Goal: Transaction & Acquisition: Purchase product/service

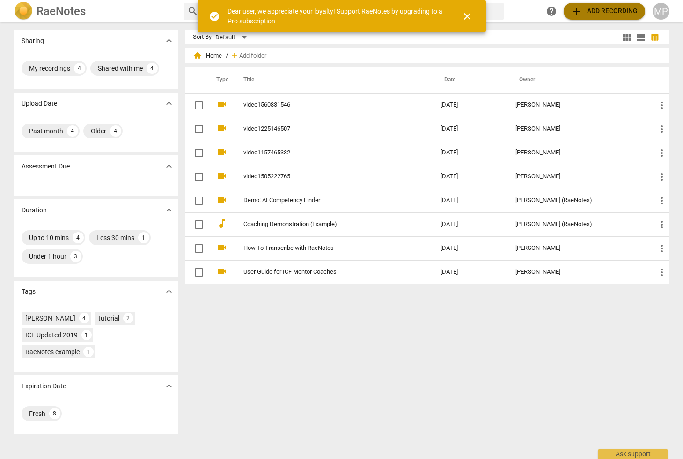
click at [577, 12] on span "add" at bounding box center [576, 11] width 11 height 11
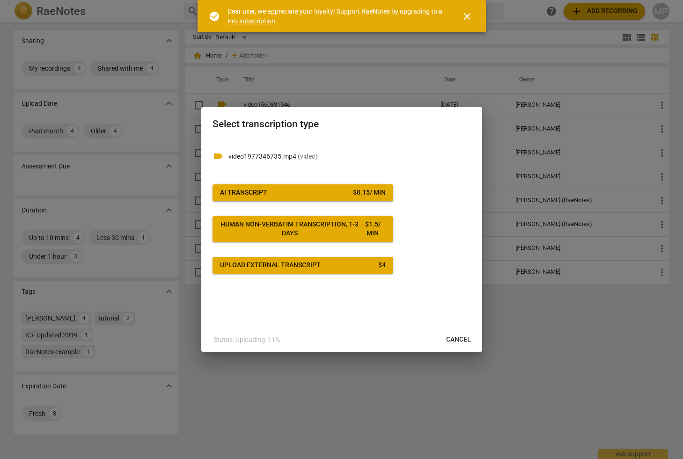
click at [333, 189] on span "AI Transcript $ 0.15 / min" at bounding box center [303, 192] width 166 height 9
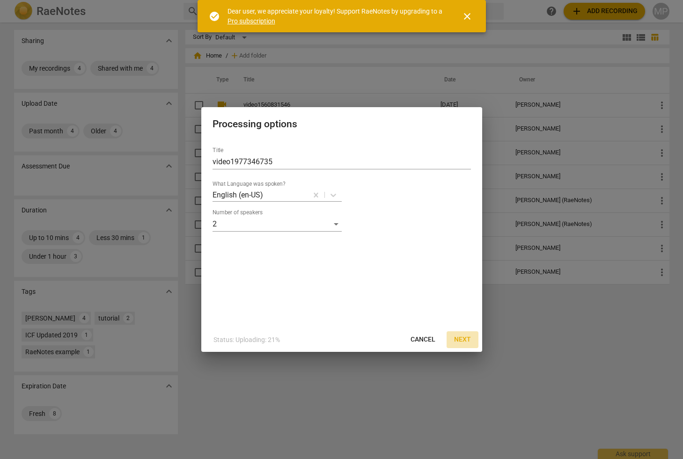
click at [464, 338] on span "Next" at bounding box center [462, 339] width 17 height 9
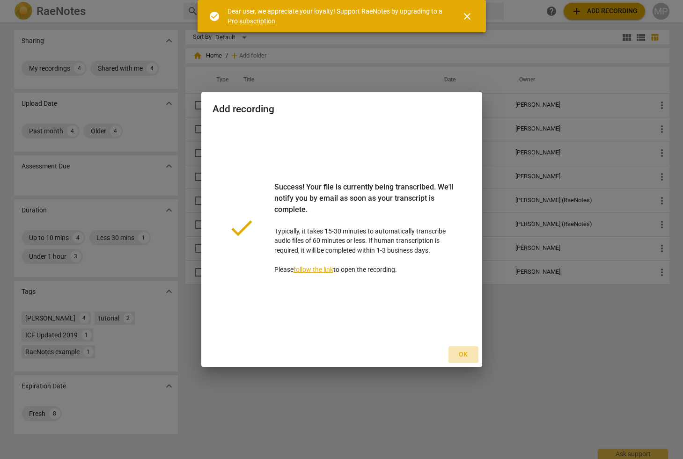
click at [469, 354] on span "Ok" at bounding box center [463, 354] width 15 height 9
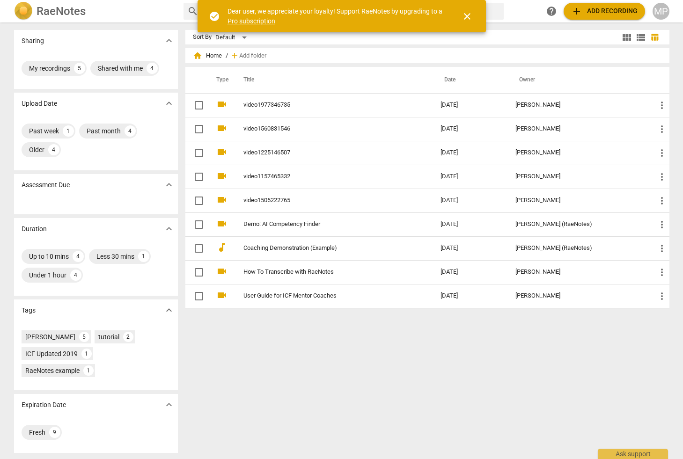
click at [611, 8] on span "add Add recording" at bounding box center [604, 11] width 66 height 11
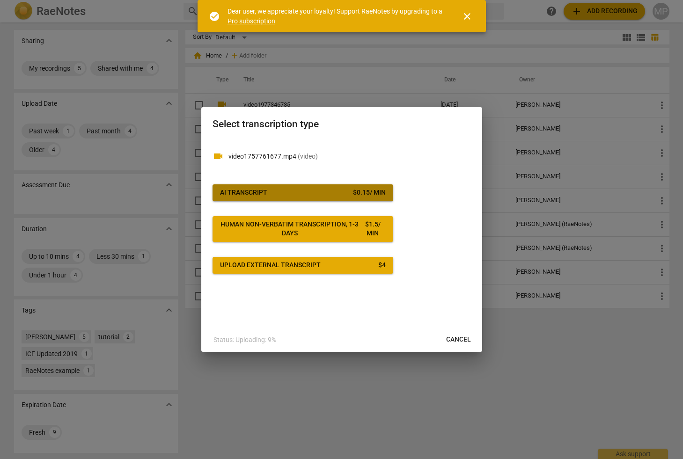
click at [315, 195] on span "AI Transcript $ 0.15 / min" at bounding box center [303, 192] width 166 height 9
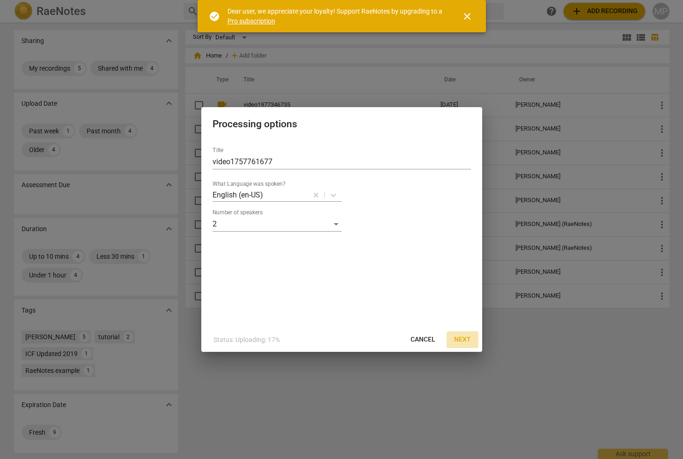
click at [460, 338] on span "Next" at bounding box center [462, 339] width 17 height 9
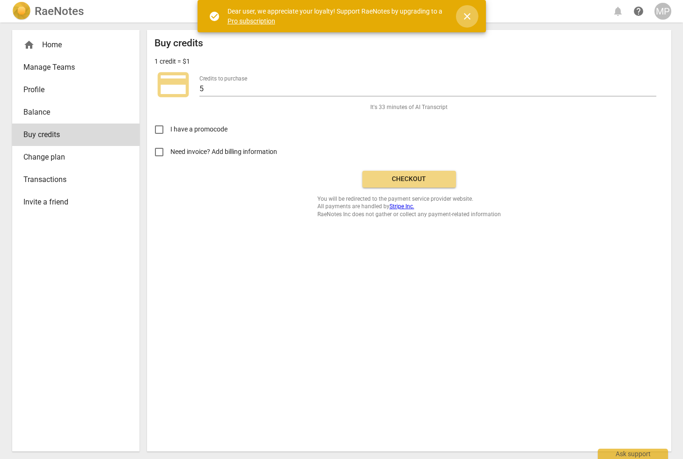
click at [467, 16] on span "close" at bounding box center [467, 16] width 11 height 11
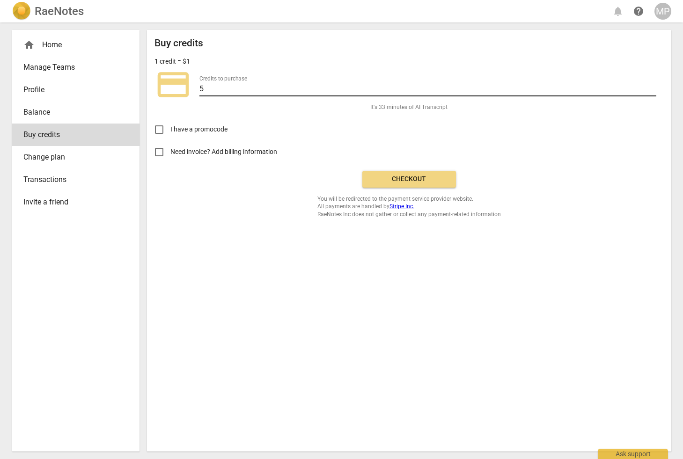
click at [205, 86] on input "5" at bounding box center [427, 90] width 457 height 14
click at [391, 176] on span "Checkout" at bounding box center [409, 179] width 79 height 9
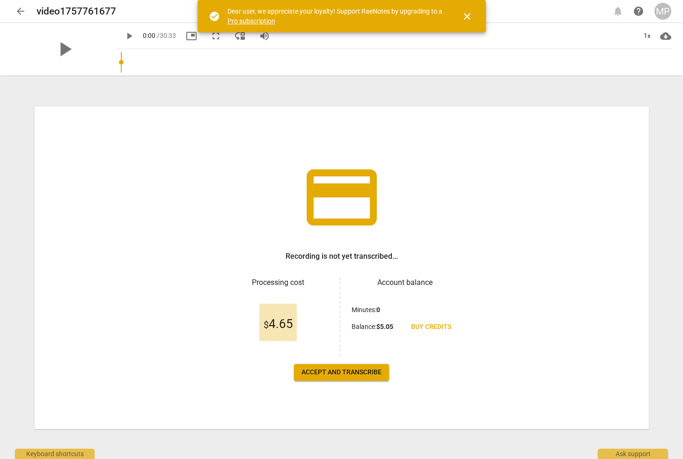
click at [345, 375] on span "Accept and transcribe" at bounding box center [341, 372] width 80 height 9
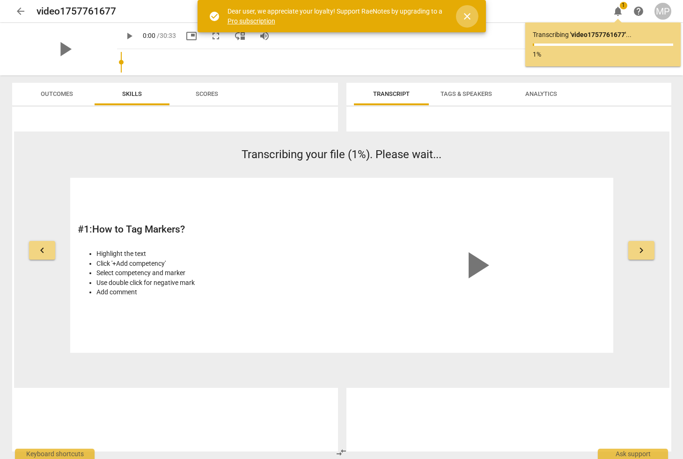
click at [470, 13] on span "close" at bounding box center [467, 16] width 11 height 11
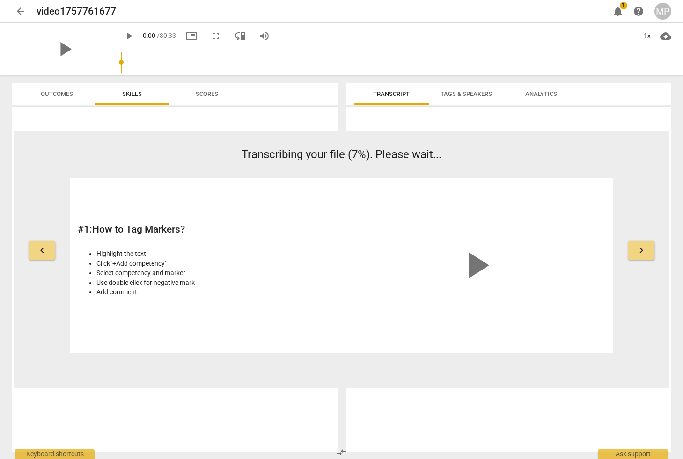
click at [17, 10] on span "arrow_back" at bounding box center [20, 11] width 11 height 11
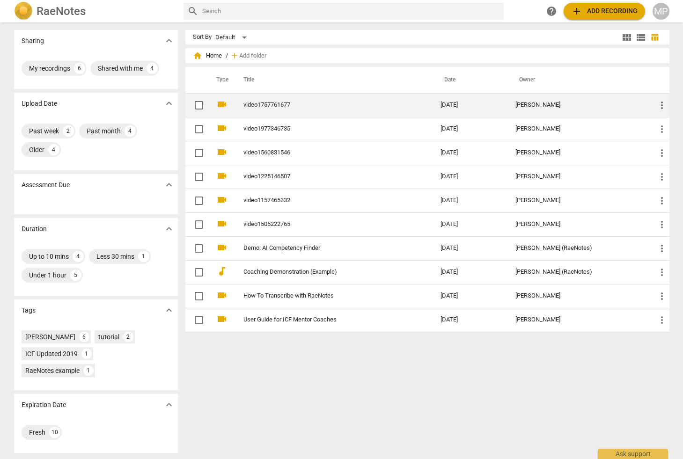
click at [261, 105] on link "video1757761677" at bounding box center [325, 105] width 164 height 7
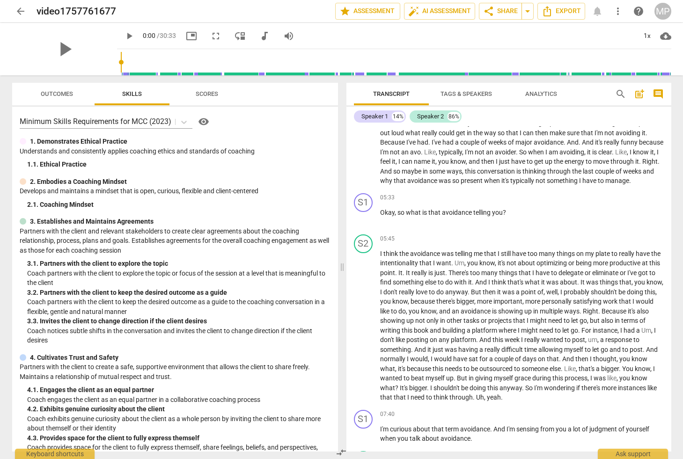
scroll to position [674, 0]
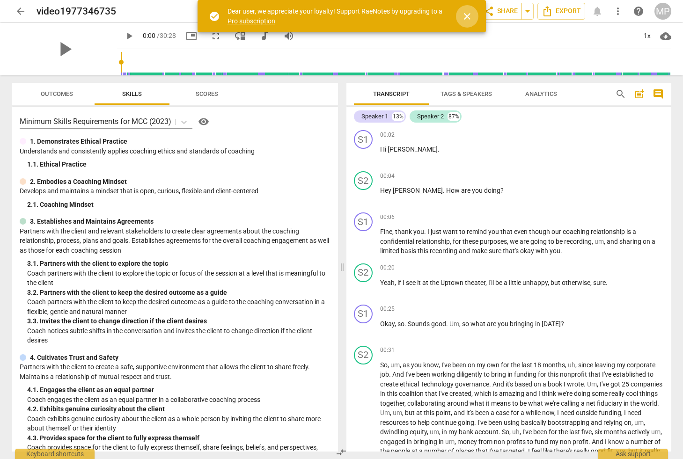
click at [462, 21] on span "close" at bounding box center [467, 16] width 11 height 11
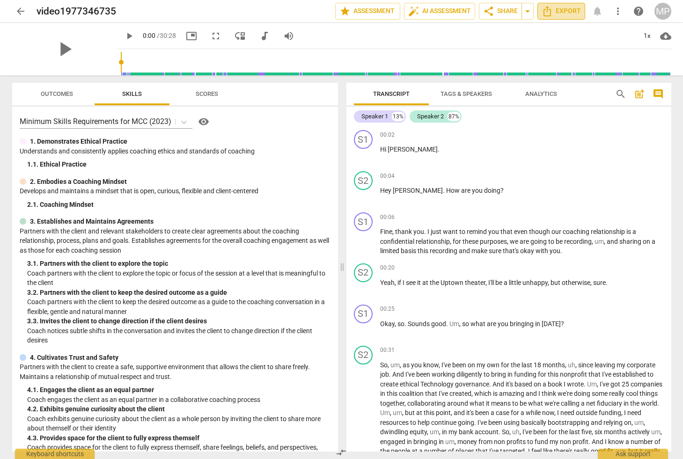
click at [553, 14] on span "Export" at bounding box center [561, 11] width 39 height 11
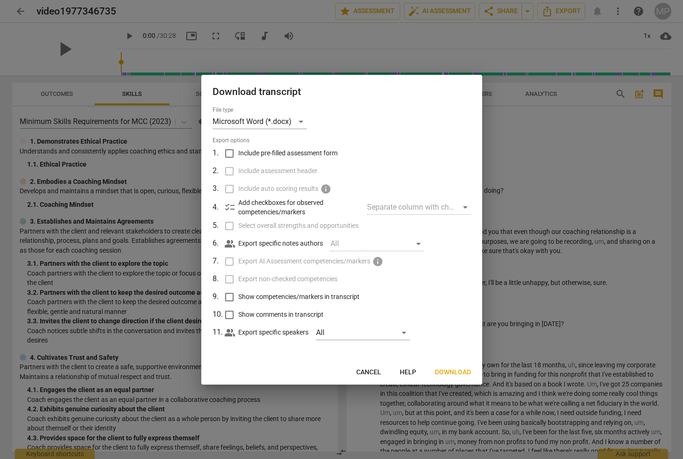
click at [449, 374] on span "Download" at bounding box center [453, 372] width 36 height 9
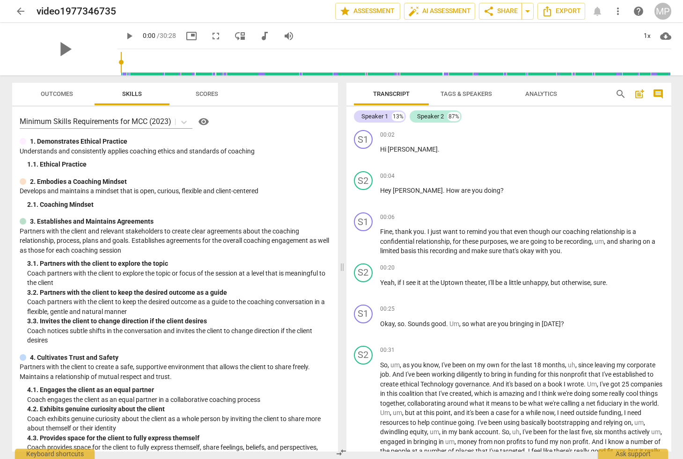
click at [20, 13] on span "arrow_back" at bounding box center [20, 11] width 11 height 11
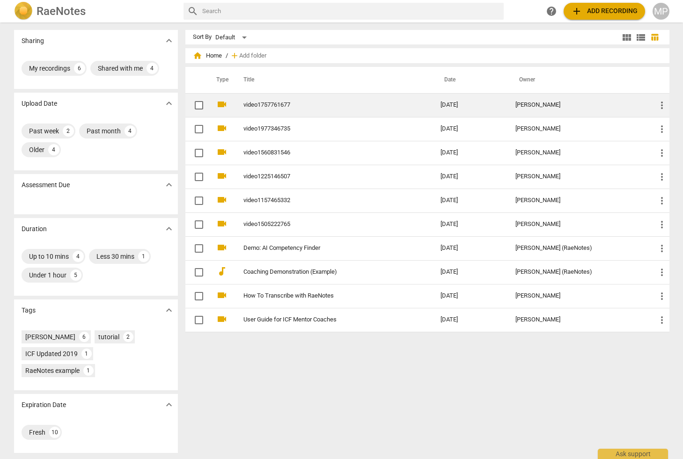
click at [286, 103] on link "video1757761677" at bounding box center [325, 105] width 164 height 7
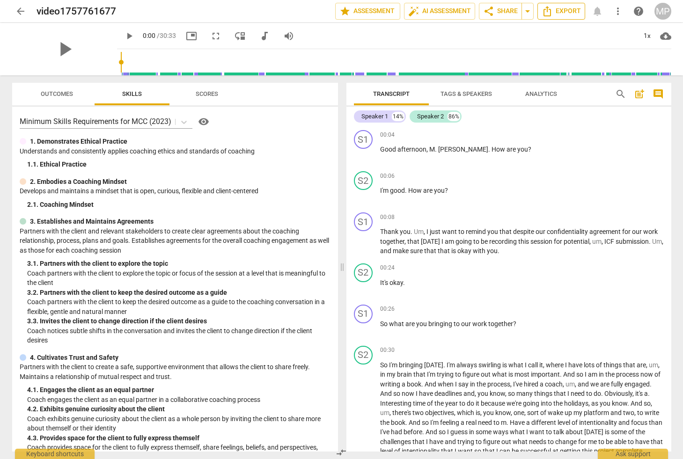
click at [550, 13] on icon "Export" at bounding box center [546, 11] width 7 height 10
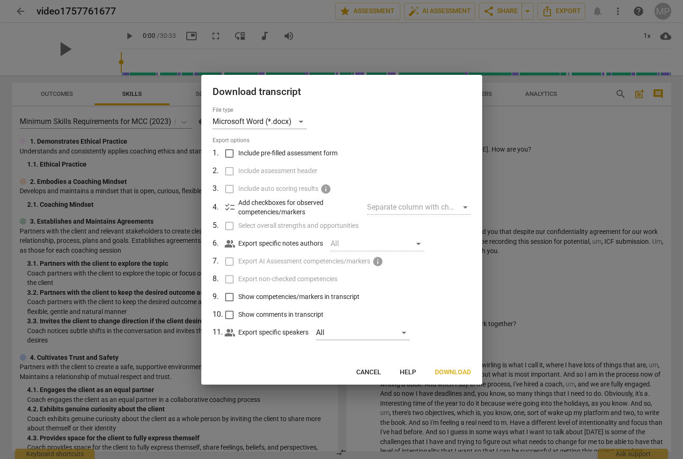
click at [456, 371] on span "Download" at bounding box center [453, 372] width 36 height 9
